Goal: Task Accomplishment & Management: Manage account settings

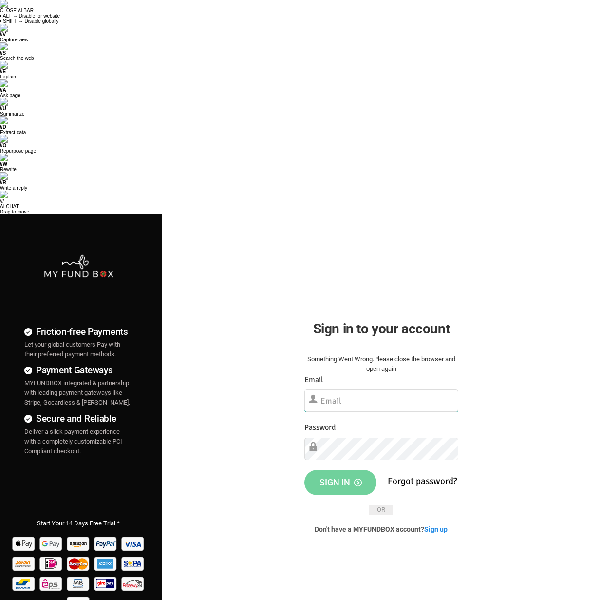
click at [335, 389] on input "text" at bounding box center [381, 400] width 154 height 22
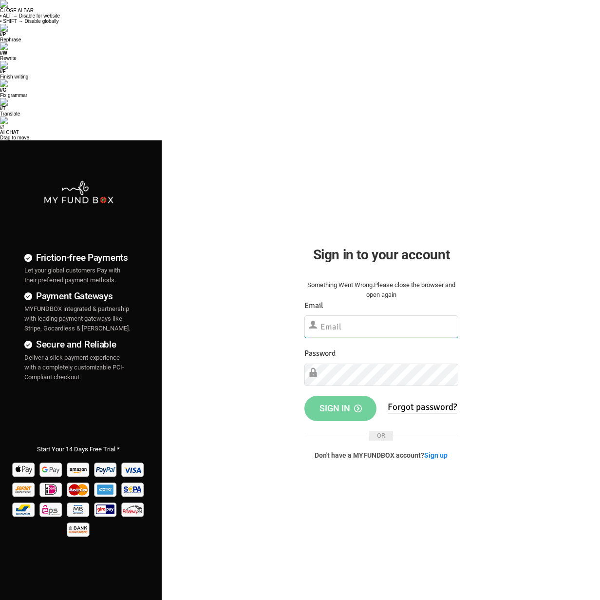
type input "[PERSON_NAME][EMAIL_ADDRESS][PERSON_NAME][DOMAIN_NAME]"
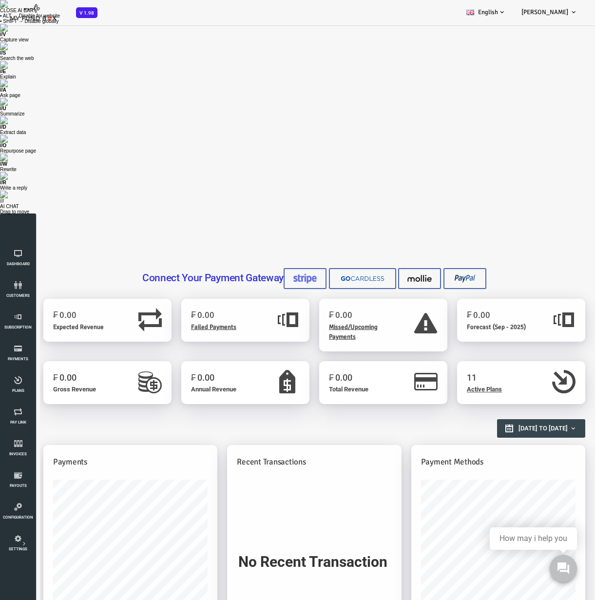
click at [477, 377] on h1 "11" at bounding box center [497, 378] width 109 height 14
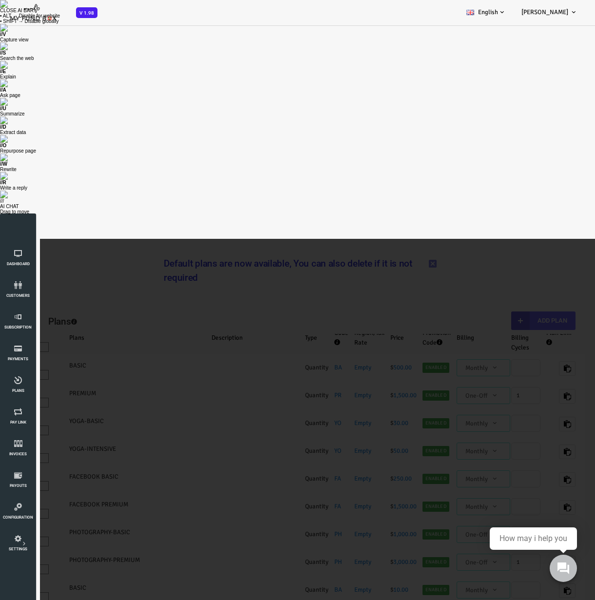
select select "100"
